Goal: Transaction & Acquisition: Subscribe to service/newsletter

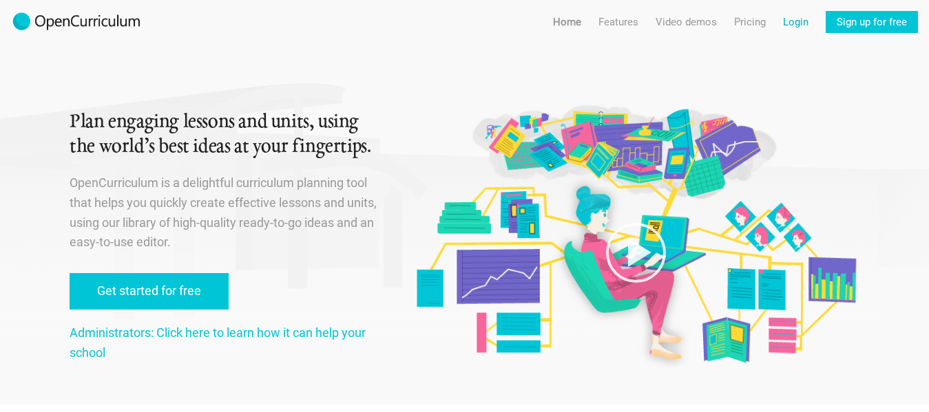
click at [787, 12] on link "Login" at bounding box center [795, 22] width 25 height 22
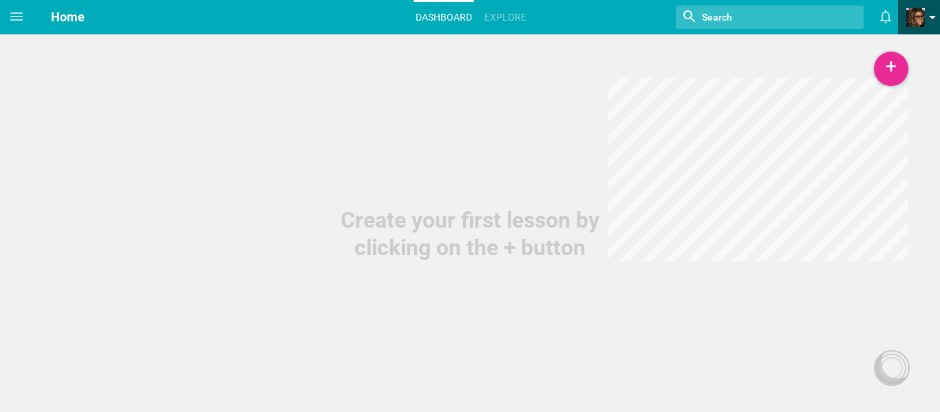
click at [911, 11] on span at bounding box center [915, 17] width 19 height 19
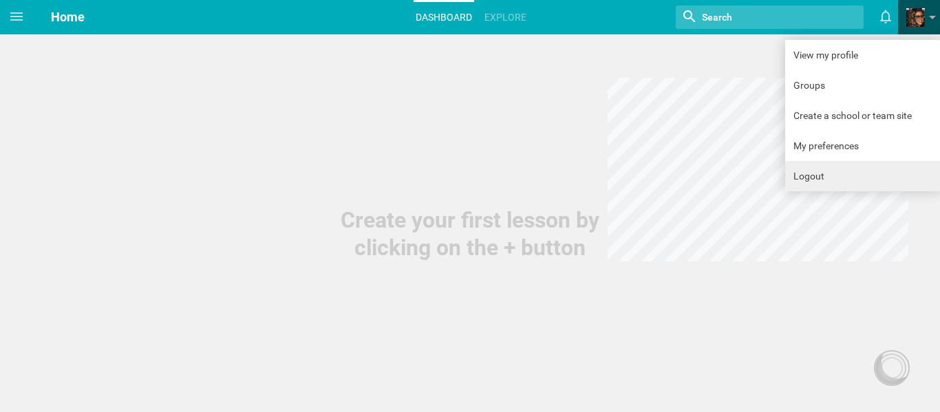
click at [813, 180] on link "Logout" at bounding box center [862, 176] width 155 height 30
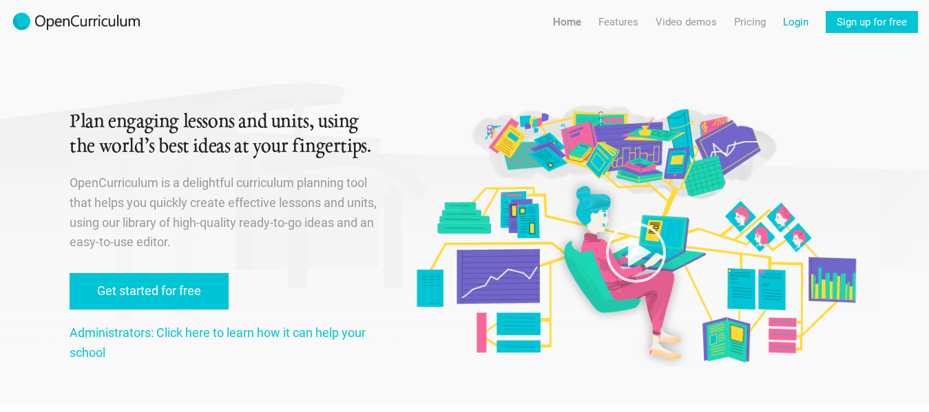
click at [792, 21] on link "Login" at bounding box center [795, 22] width 25 height 22
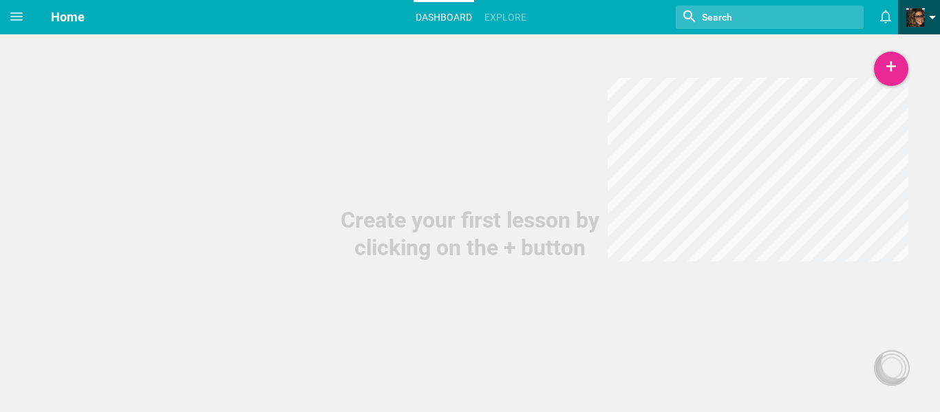
click at [916, 19] on span at bounding box center [915, 17] width 19 height 19
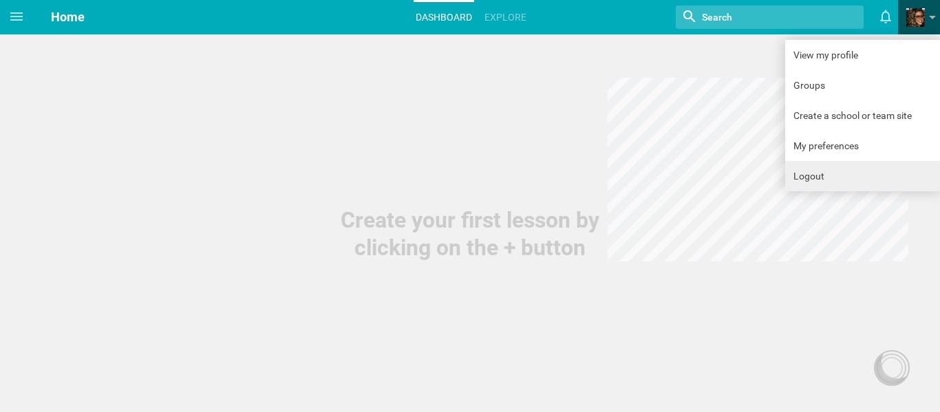
click at [853, 172] on link "Logout" at bounding box center [862, 176] width 155 height 30
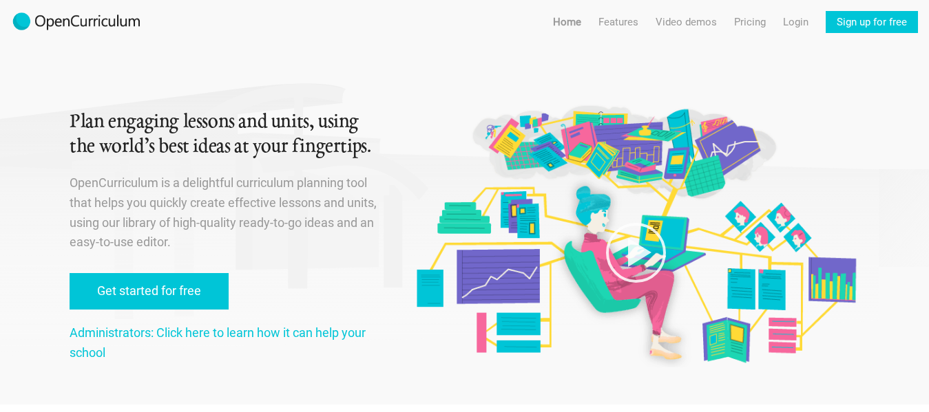
click at [731, 17] on div "Menu Home Features Features For teachers Features For administrators Video demo…" at bounding box center [731, 16] width 393 height 33
click at [736, 17] on link "Pricing" at bounding box center [750, 22] width 32 height 22
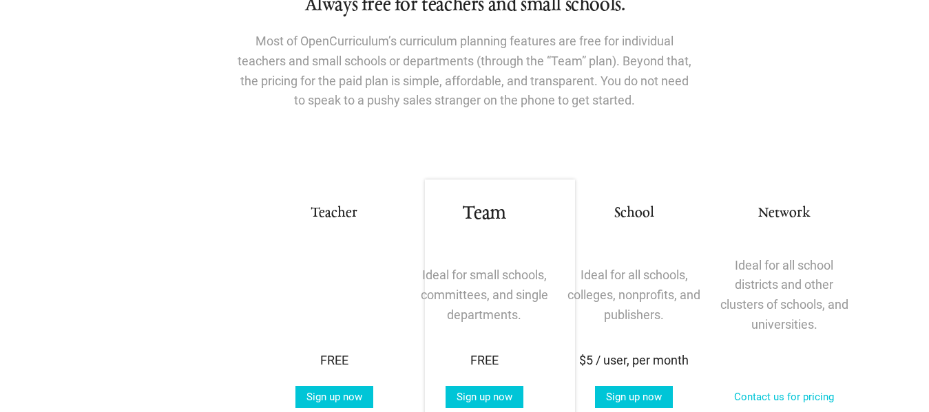
scroll to position [275, 0]
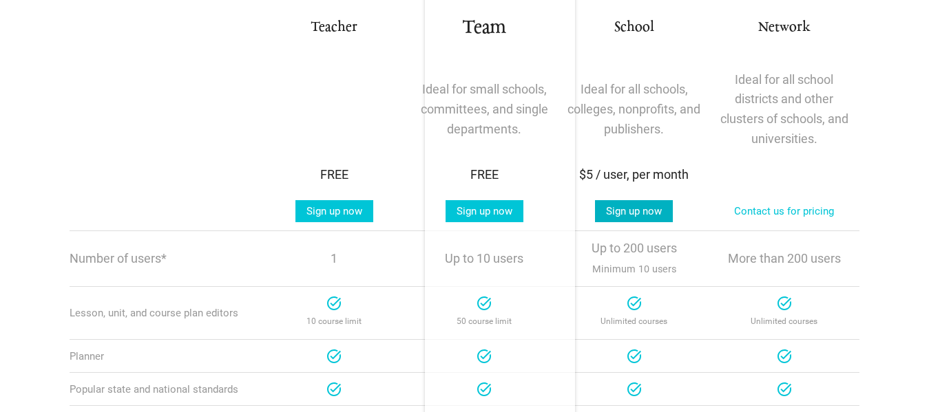
click at [635, 206] on link "Sign up now" at bounding box center [634, 211] width 78 height 22
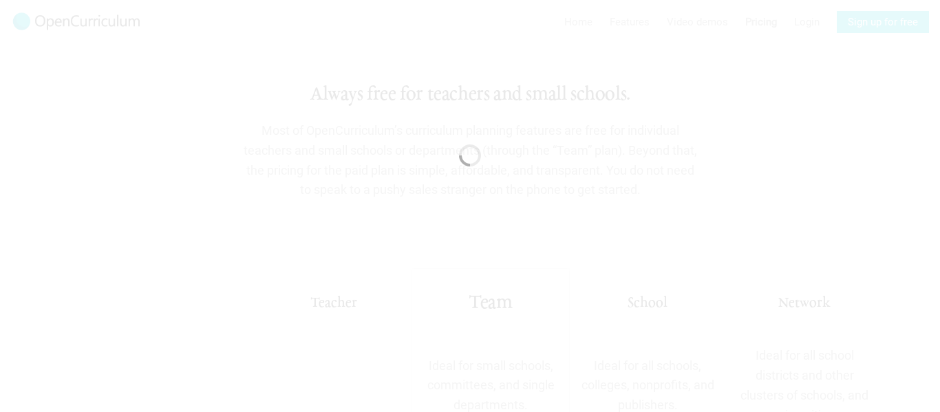
scroll to position [0, 0]
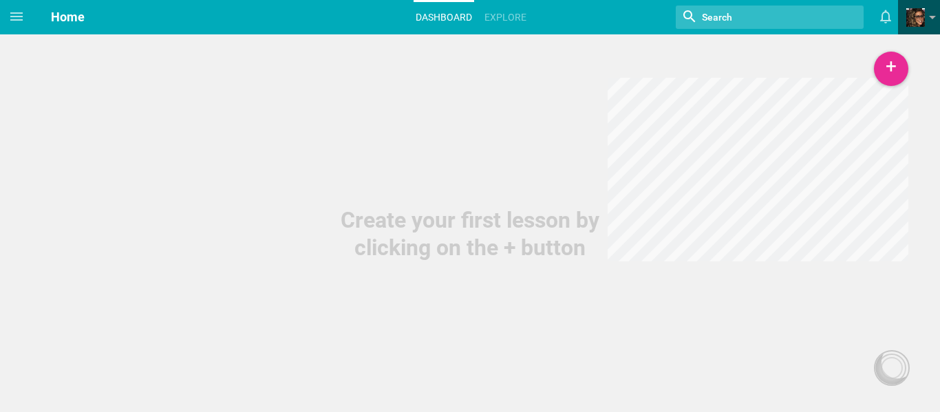
click at [904, 26] on span "View my profile Groups Create a school or team site My preferences Logout" at bounding box center [919, 17] width 42 height 34
click at [921, 27] on link at bounding box center [923, 17] width 34 height 34
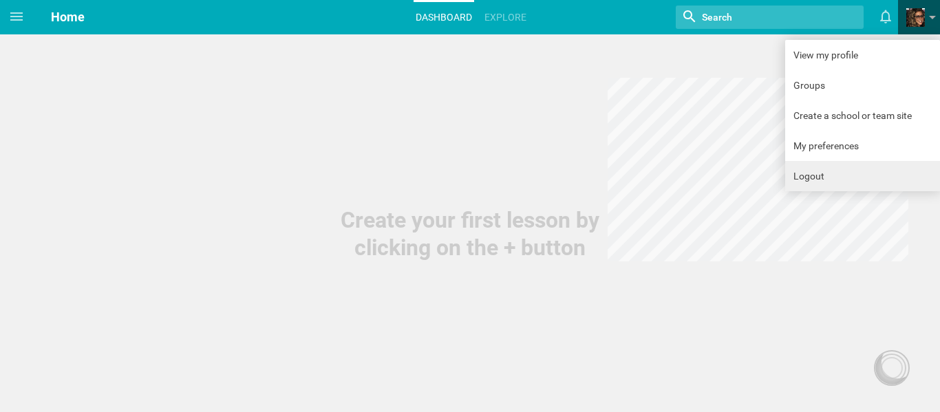
click at [900, 172] on link "Logout" at bounding box center [862, 176] width 155 height 30
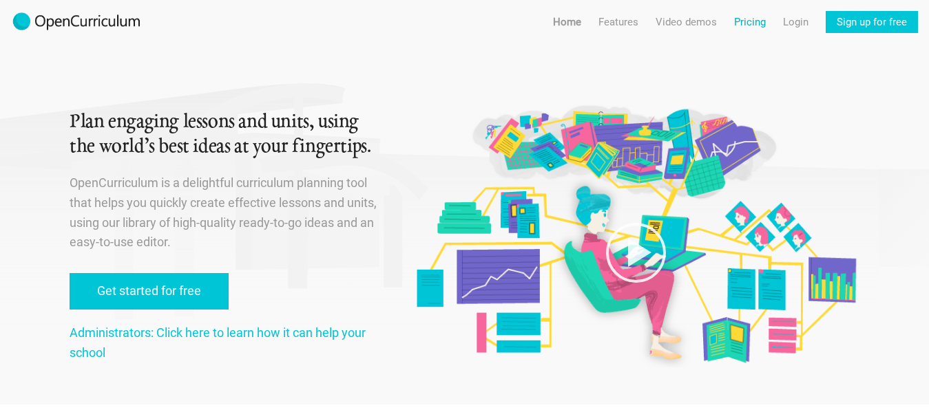
click at [761, 25] on link "Pricing" at bounding box center [750, 22] width 32 height 22
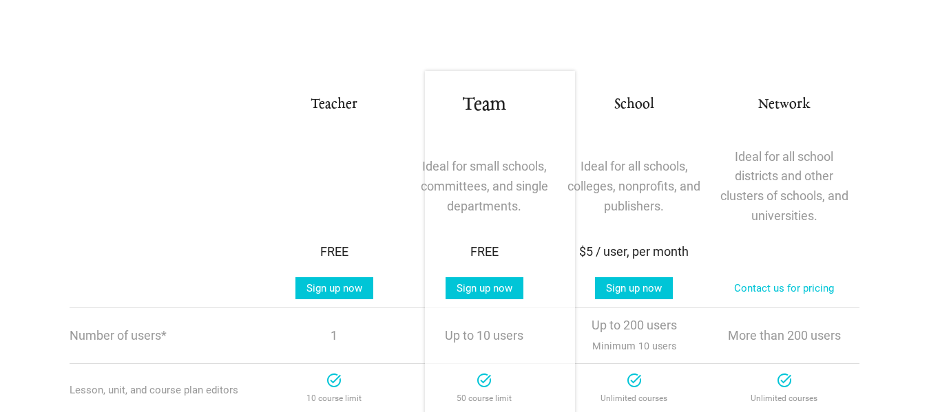
scroll to position [275, 0]
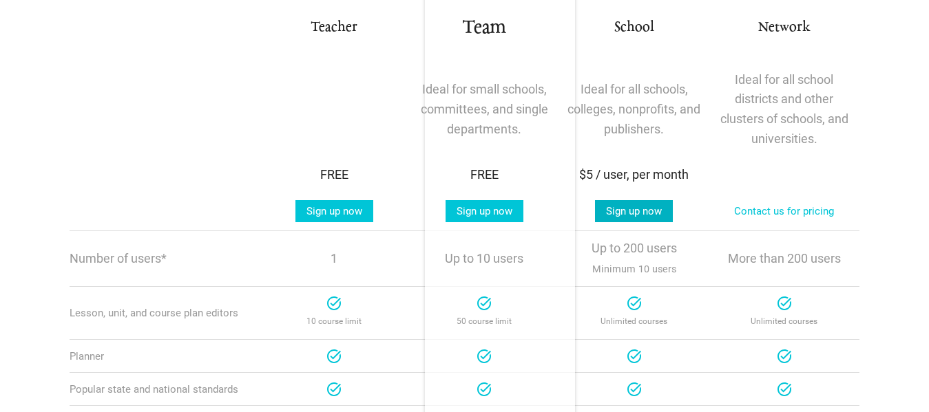
click at [670, 208] on link "Sign up now" at bounding box center [634, 211] width 78 height 22
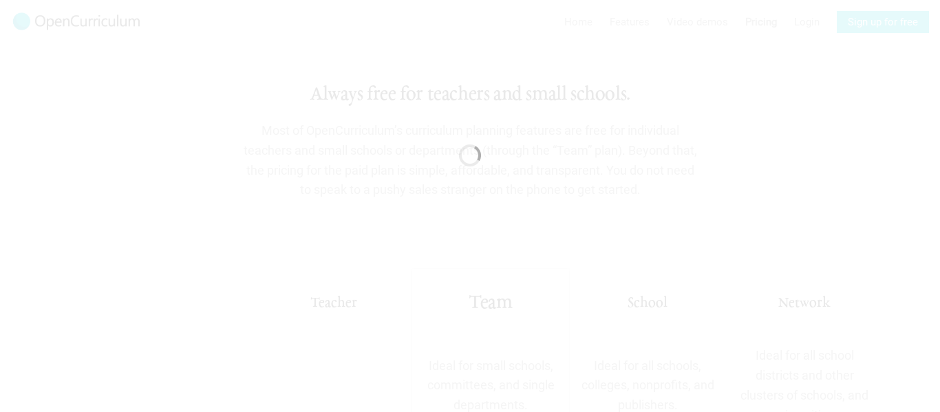
scroll to position [0, 0]
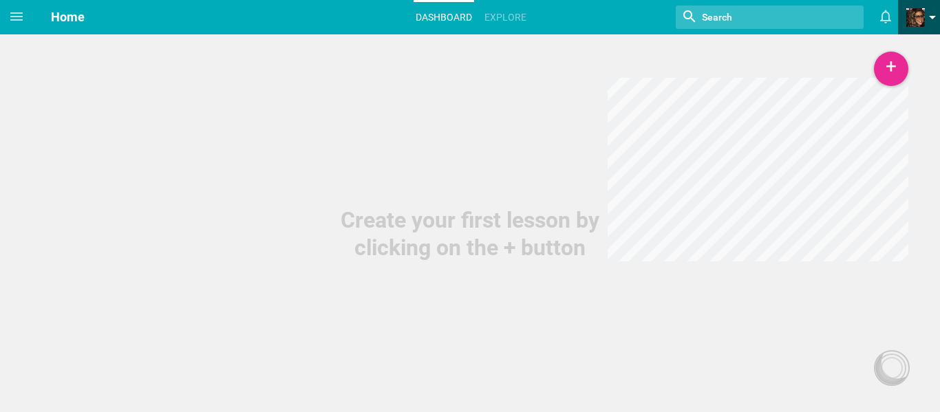
click at [913, 19] on span at bounding box center [915, 17] width 19 height 19
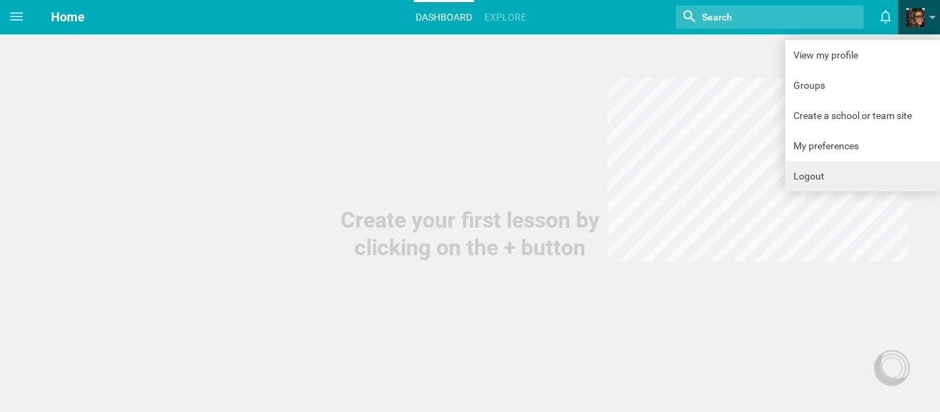
click at [884, 165] on link "Logout" at bounding box center [862, 176] width 155 height 30
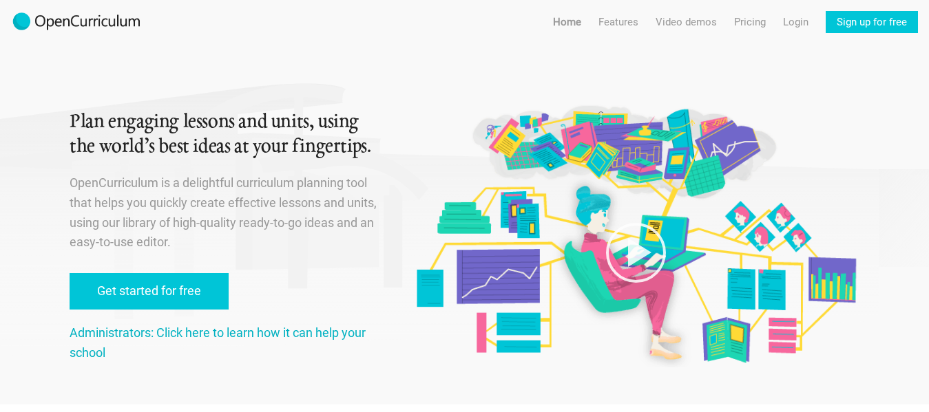
click at [239, 336] on link "Administrators: Click here to learn how it can help your school" at bounding box center [218, 343] width 296 height 34
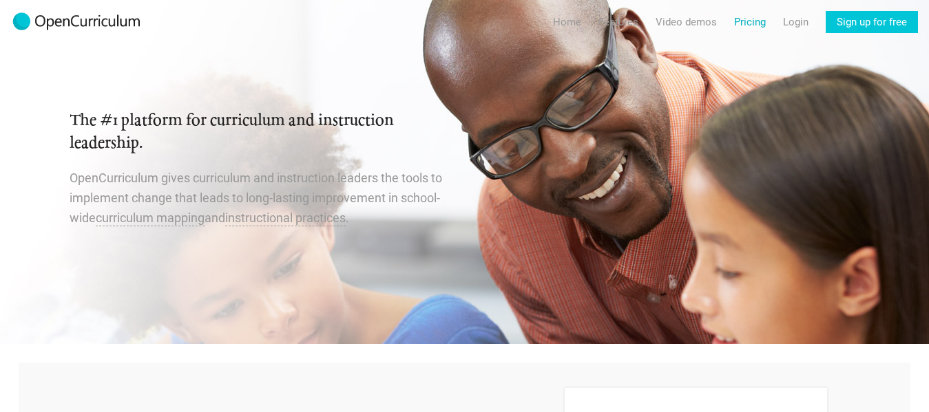
click at [752, 28] on link "Pricing" at bounding box center [750, 22] width 32 height 22
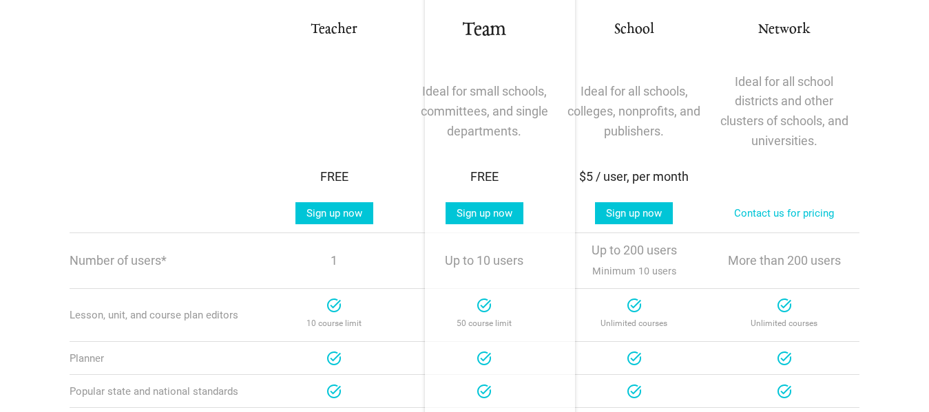
scroll to position [275, 0]
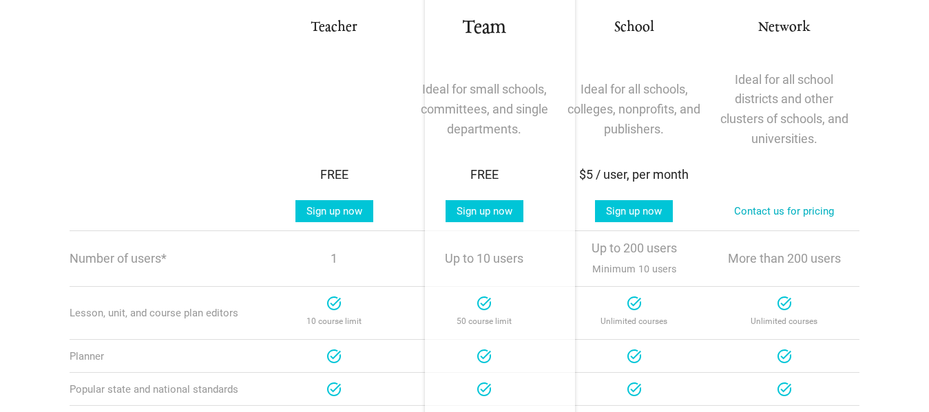
click at [765, 210] on link "Contact us for pricing" at bounding box center [784, 211] width 122 height 22
drag, startPoint x: 637, startPoint y: 306, endPoint x: 628, endPoint y: 217, distance: 89.9
click at [637, 302] on div at bounding box center [634, 303] width 17 height 17
click at [629, 211] on link "Sign up now" at bounding box center [634, 211] width 78 height 22
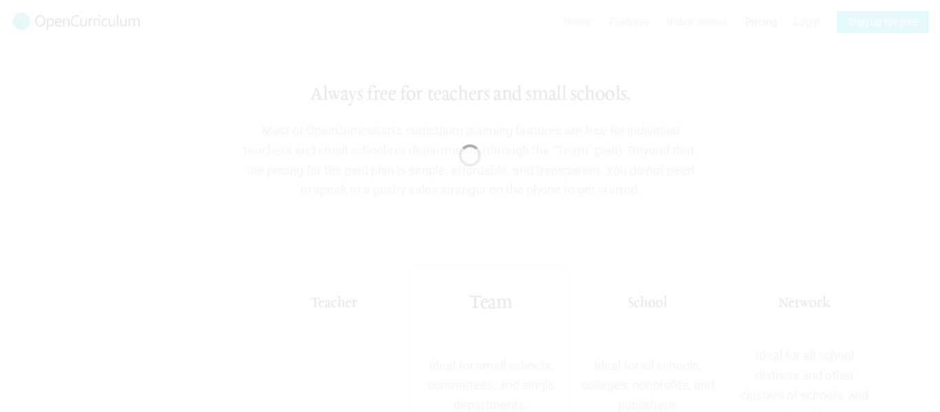
scroll to position [0, 0]
